Goal: Complete application form

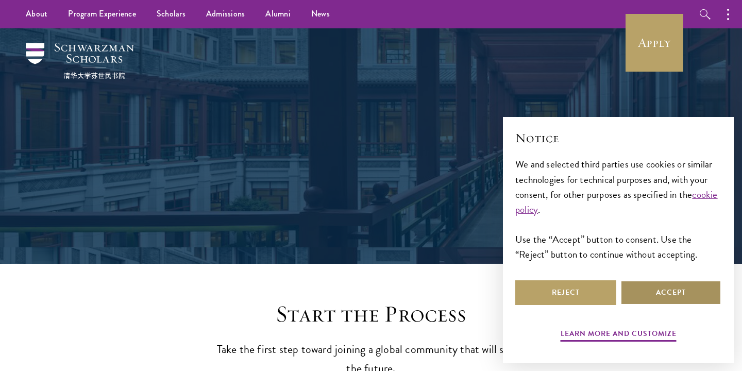
click at [656, 291] on button "Accept" at bounding box center [670, 292] width 101 height 25
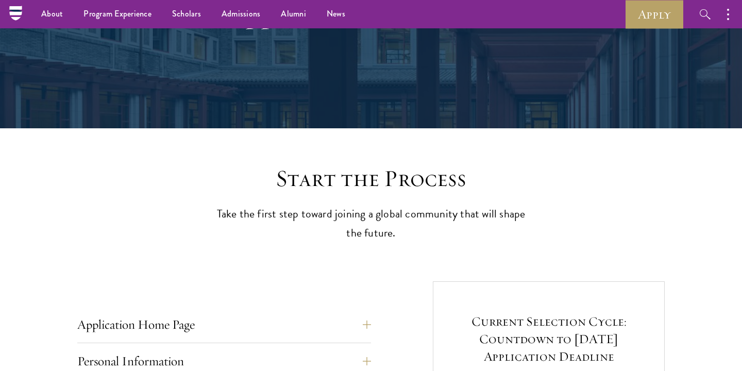
scroll to position [100, 0]
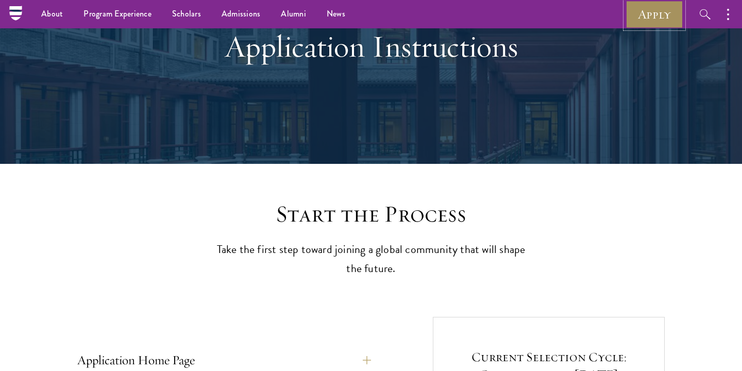
click at [654, 25] on link "Apply" at bounding box center [654, 14] width 58 height 28
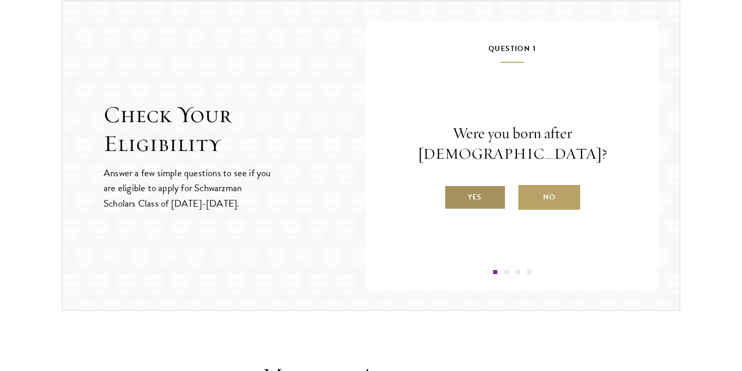
click at [468, 185] on label "Yes" at bounding box center [475, 197] width 62 height 25
click at [453, 186] on input "Yes" at bounding box center [448, 190] width 9 height 9
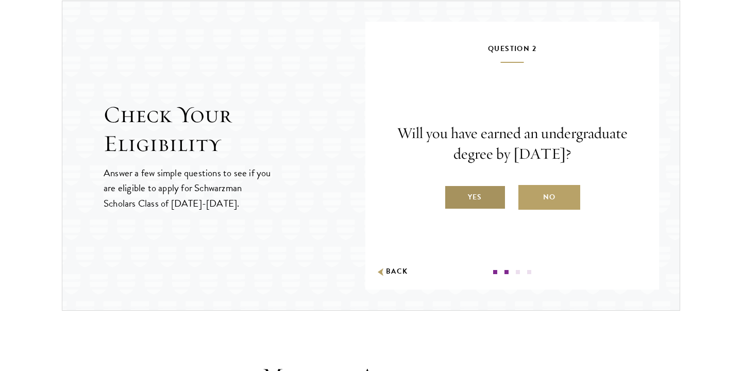
click at [481, 195] on label "Yes" at bounding box center [475, 197] width 62 height 25
click at [453, 195] on input "Yes" at bounding box center [448, 190] width 9 height 9
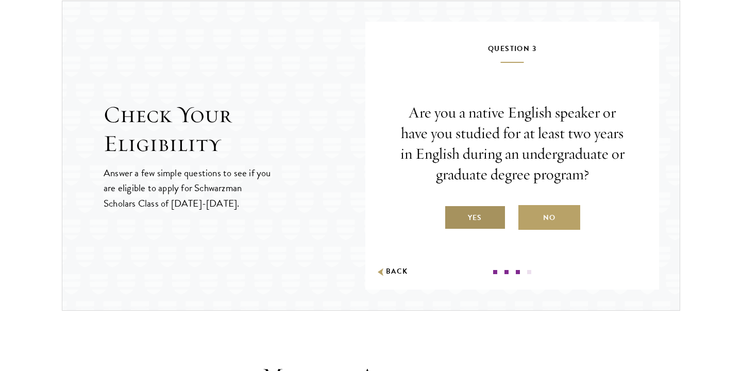
click at [474, 213] on label "Yes" at bounding box center [475, 217] width 62 height 25
click at [453, 213] on input "Yes" at bounding box center [448, 211] width 9 height 9
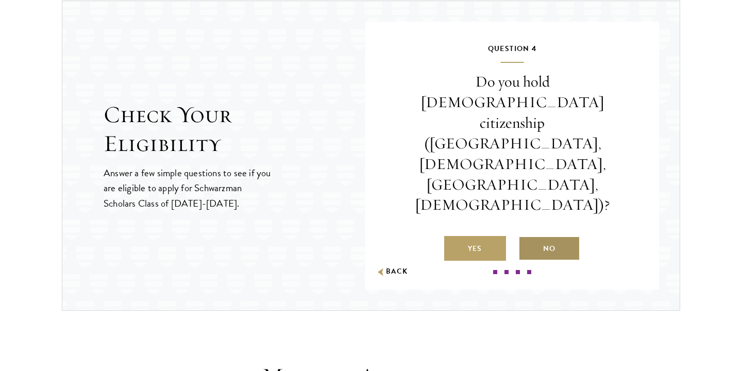
click at [548, 236] on label "No" at bounding box center [549, 248] width 62 height 25
click at [528, 237] on input "No" at bounding box center [522, 241] width 9 height 9
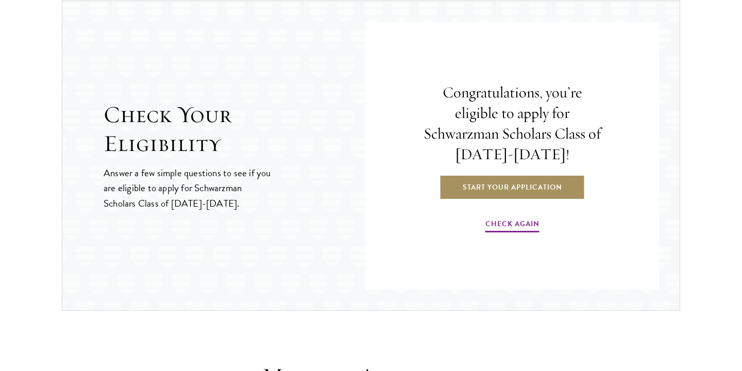
click at [482, 195] on link "Start Your Application" at bounding box center [512, 187] width 146 height 25
